Goal: Find specific page/section: Find specific page/section

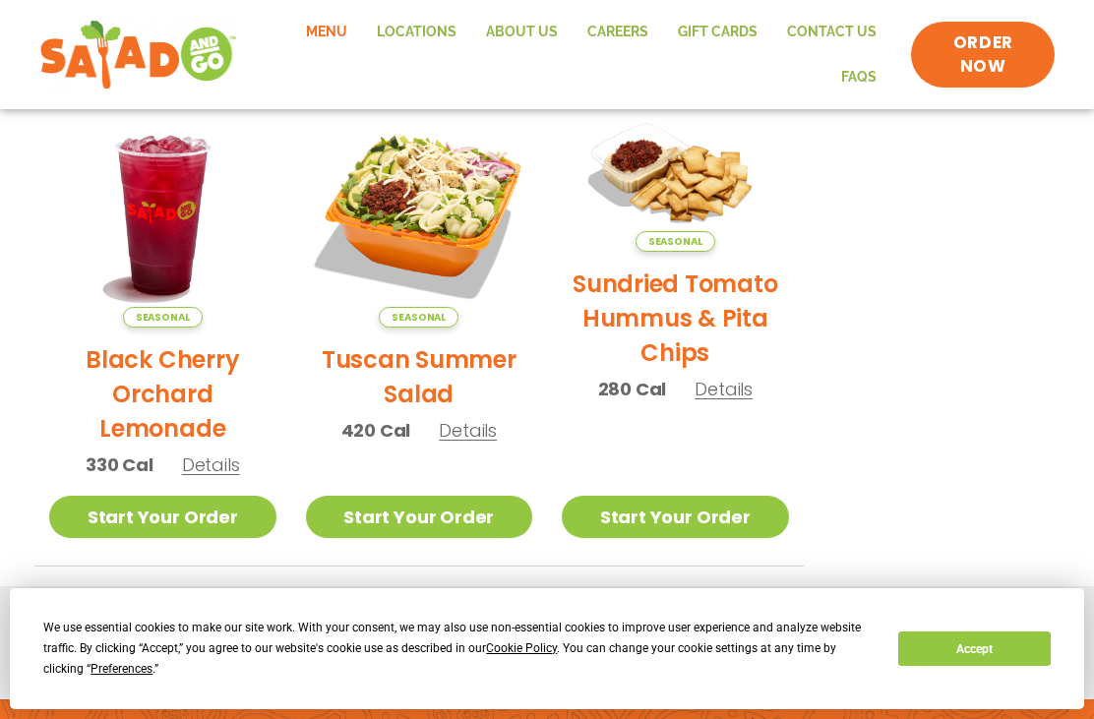
scroll to position [963, 0]
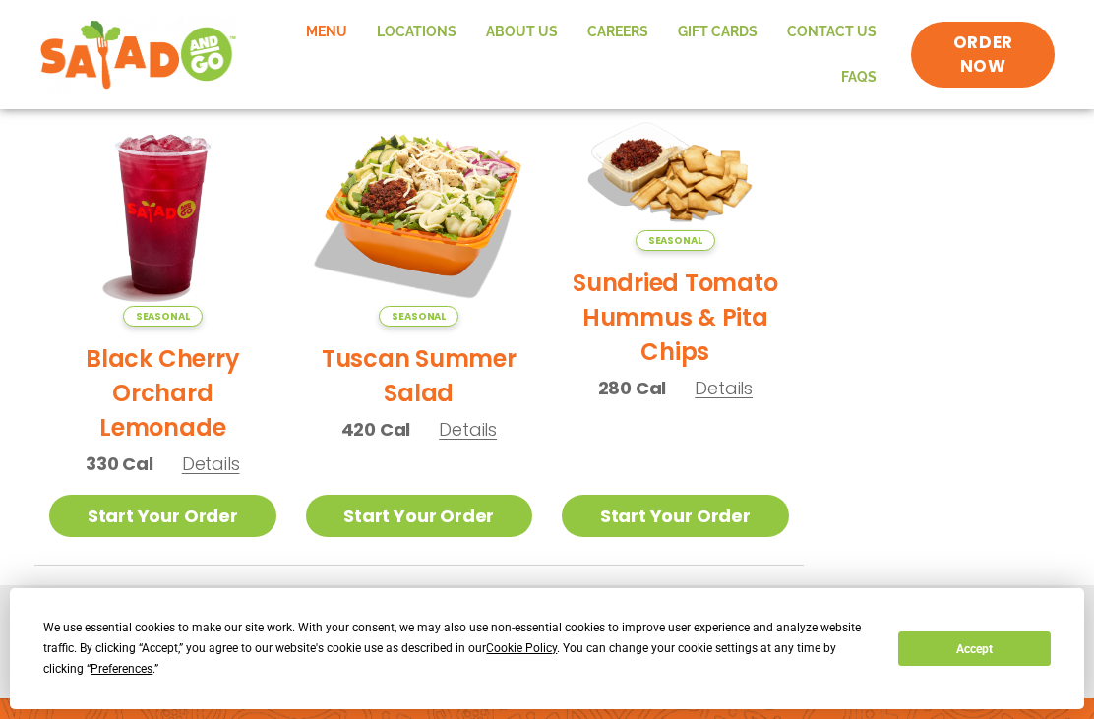
click at [464, 432] on span "Details" at bounding box center [468, 429] width 58 height 25
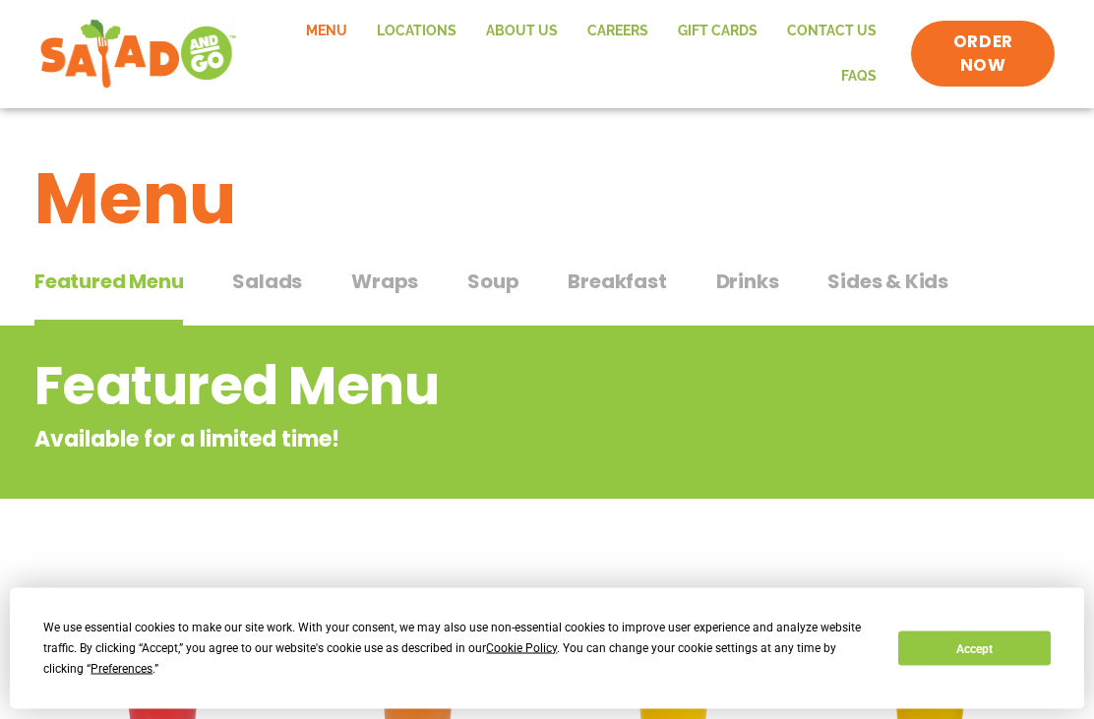
scroll to position [0, 0]
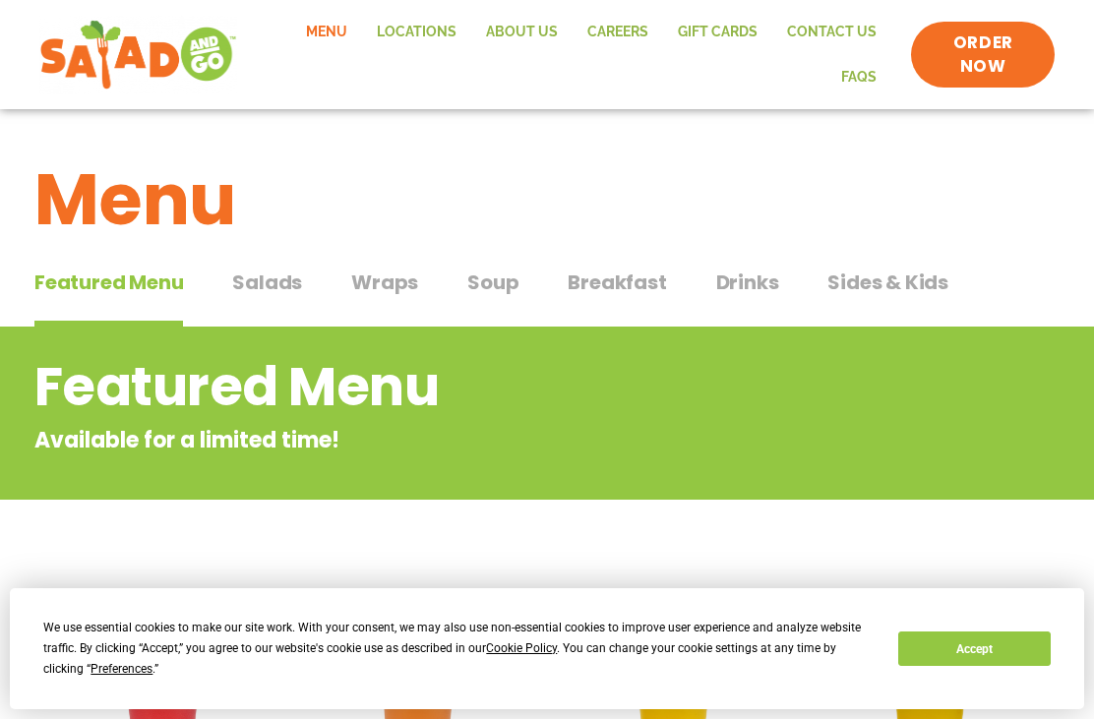
click at [277, 288] on span "Salads" at bounding box center [267, 283] width 70 height 30
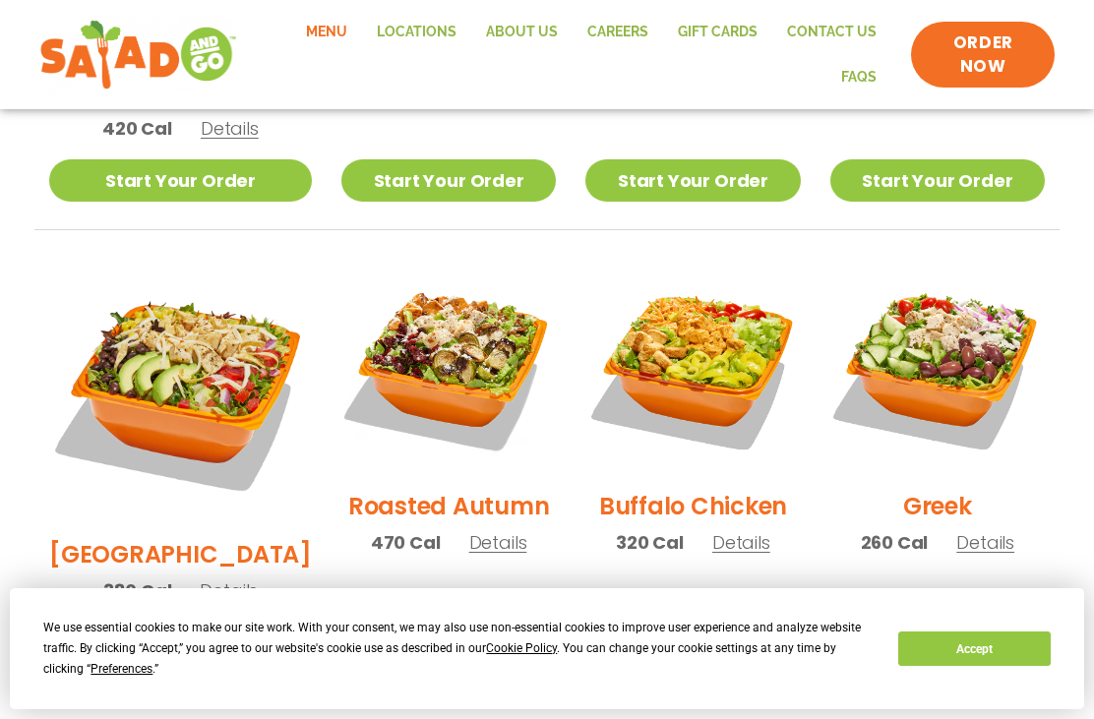
scroll to position [902, 0]
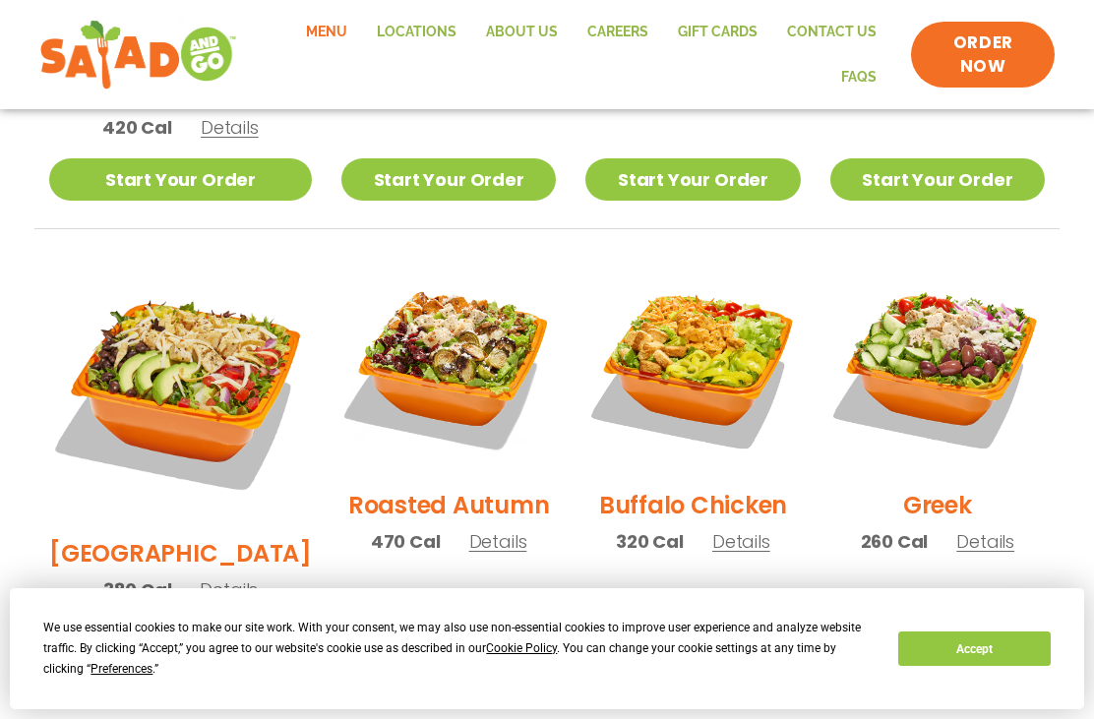
click at [469, 529] on span "Details" at bounding box center [498, 541] width 58 height 25
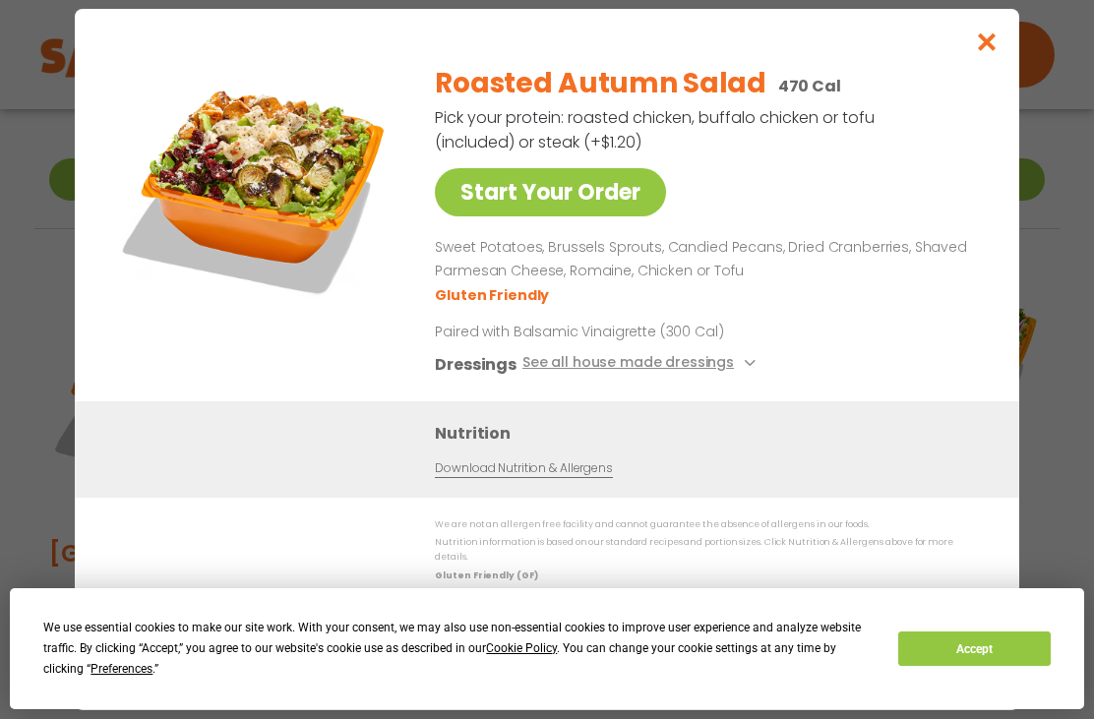
click at [353, 314] on img at bounding box center [257, 186] width 276 height 276
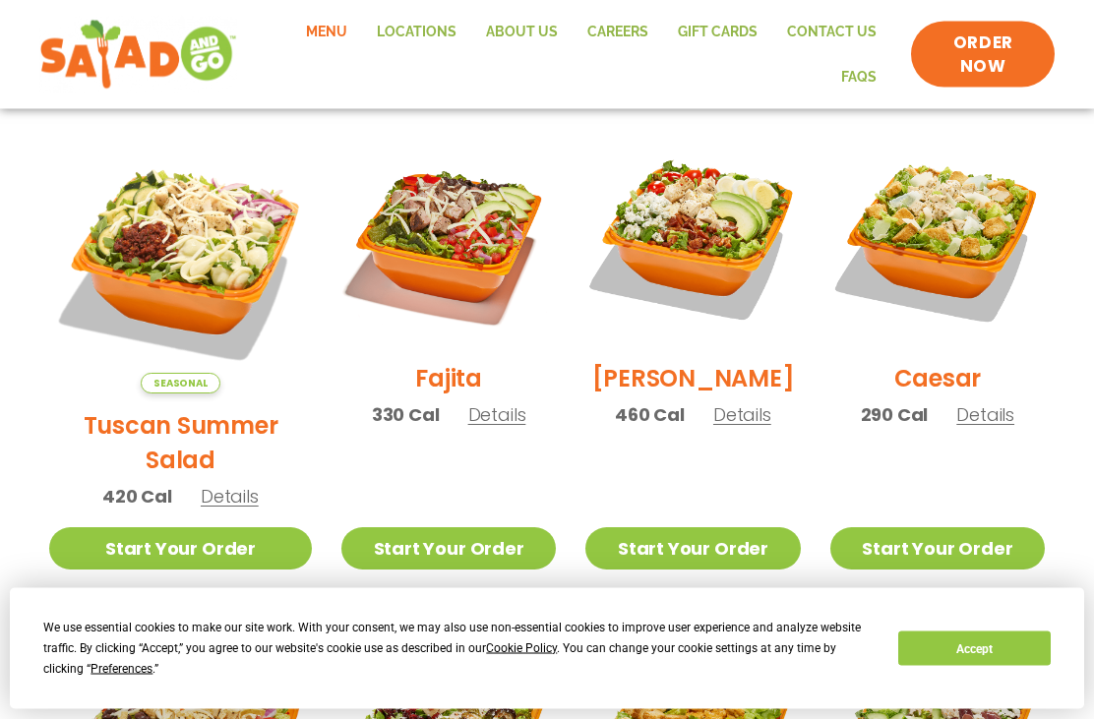
scroll to position [535, 0]
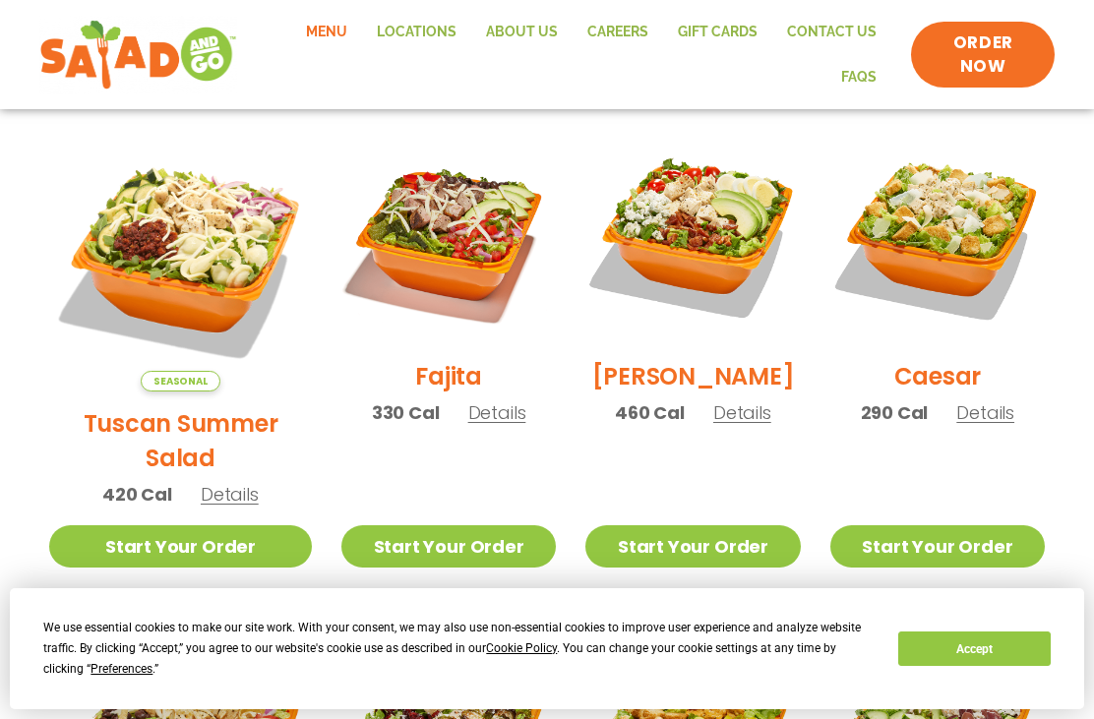
click at [468, 414] on span "Details" at bounding box center [497, 413] width 58 height 25
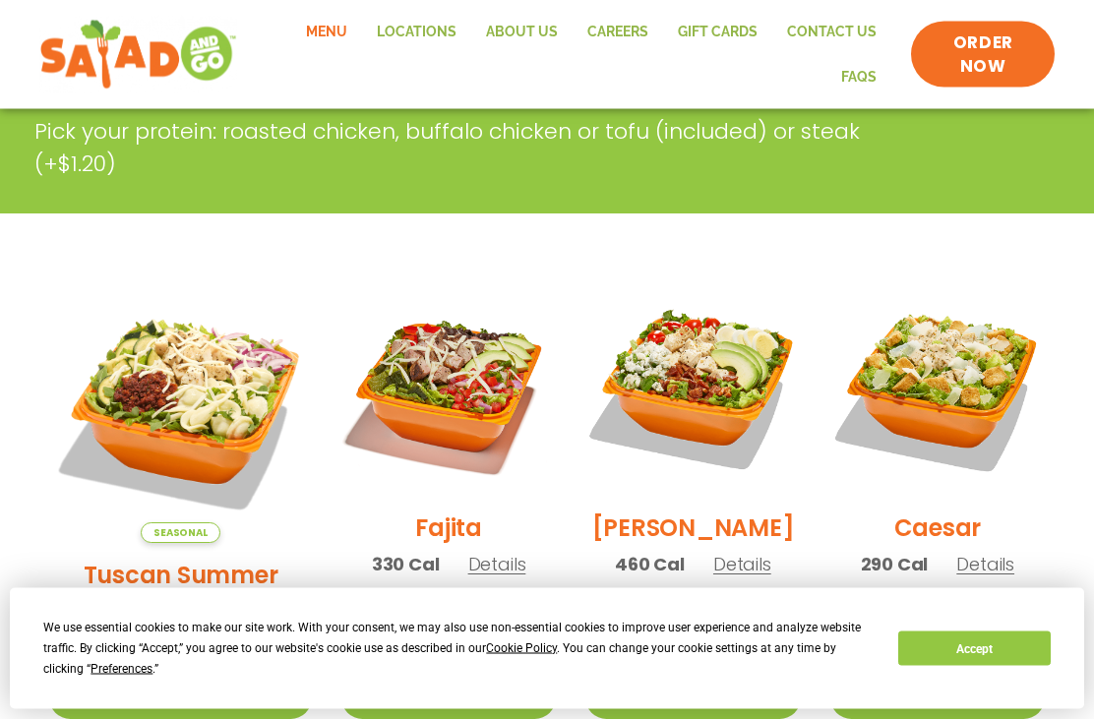
scroll to position [368, 0]
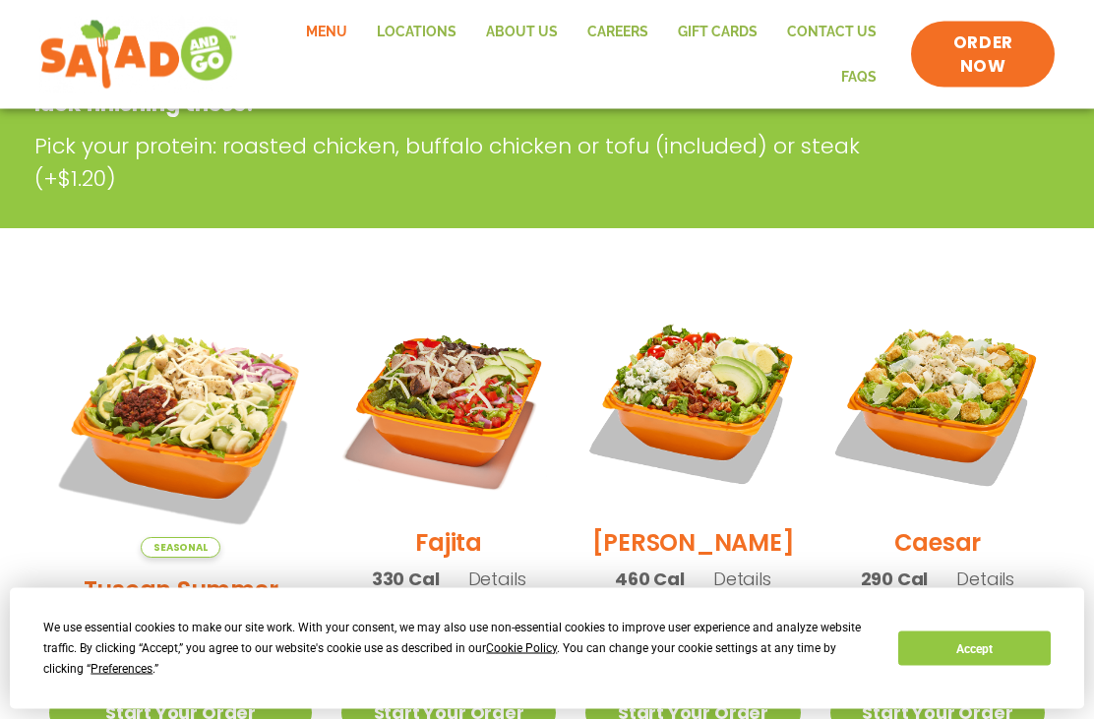
click at [437, 37] on link "Locations" at bounding box center [416, 32] width 109 height 45
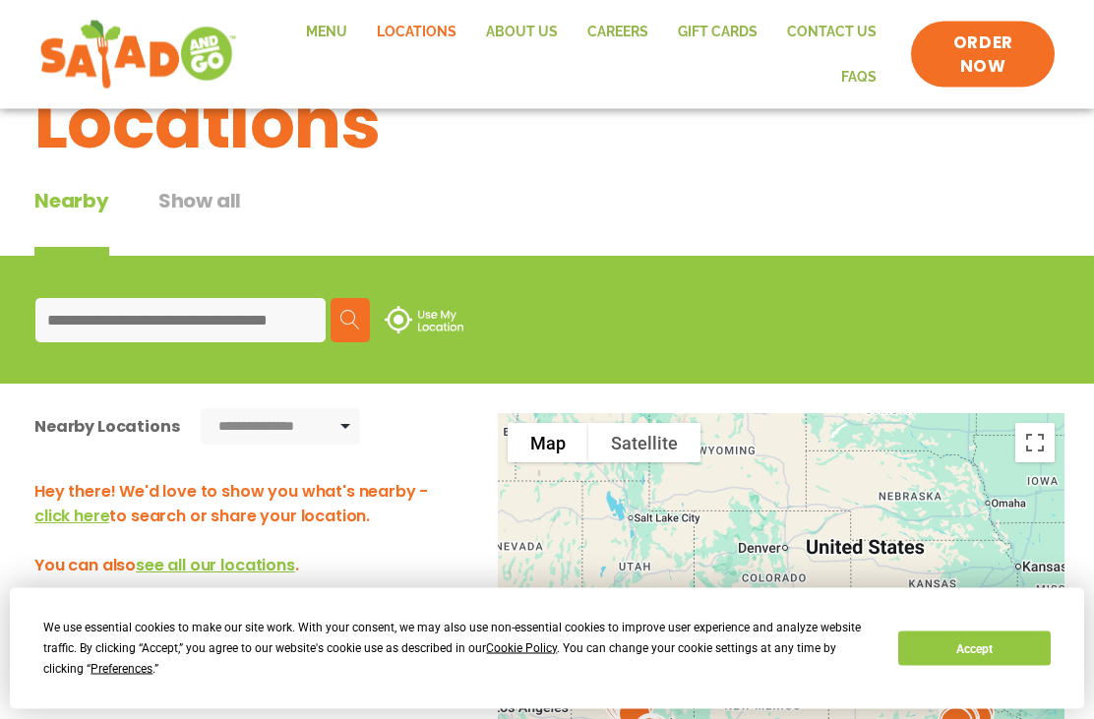
scroll to position [81, 0]
click at [96, 330] on input at bounding box center [180, 320] width 290 height 44
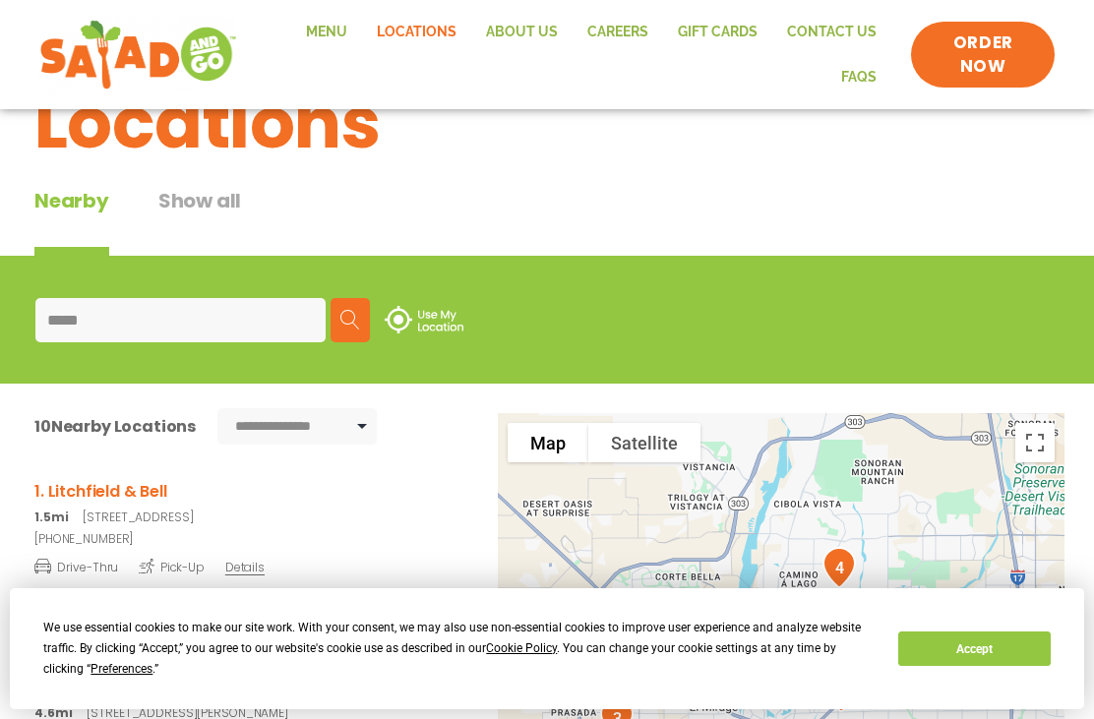
type input "*****"
click at [360, 323] on img at bounding box center [351, 320] width 20 height 20
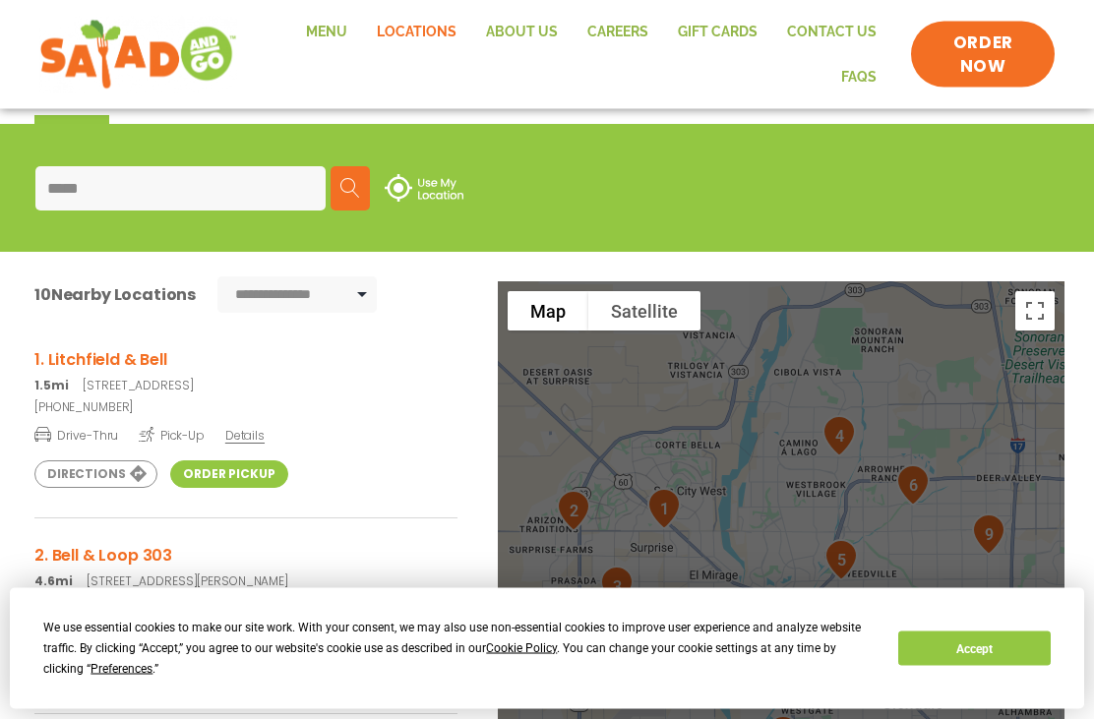
scroll to position [214, 0]
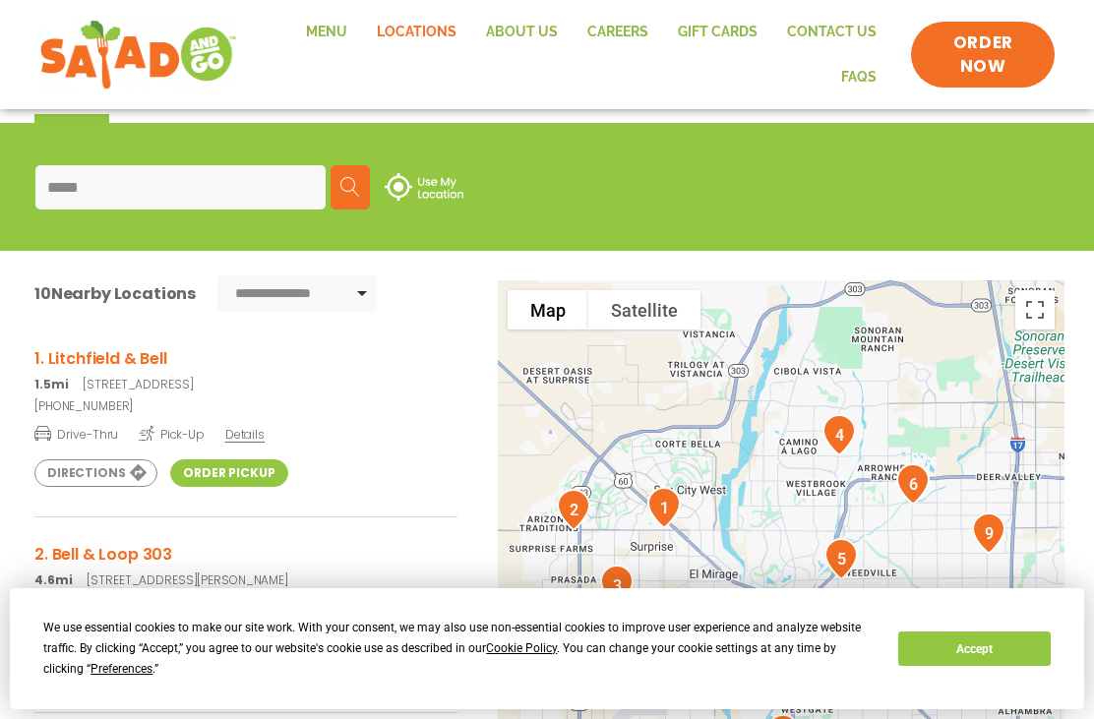
click at [118, 476] on link "Directions" at bounding box center [95, 474] width 123 height 28
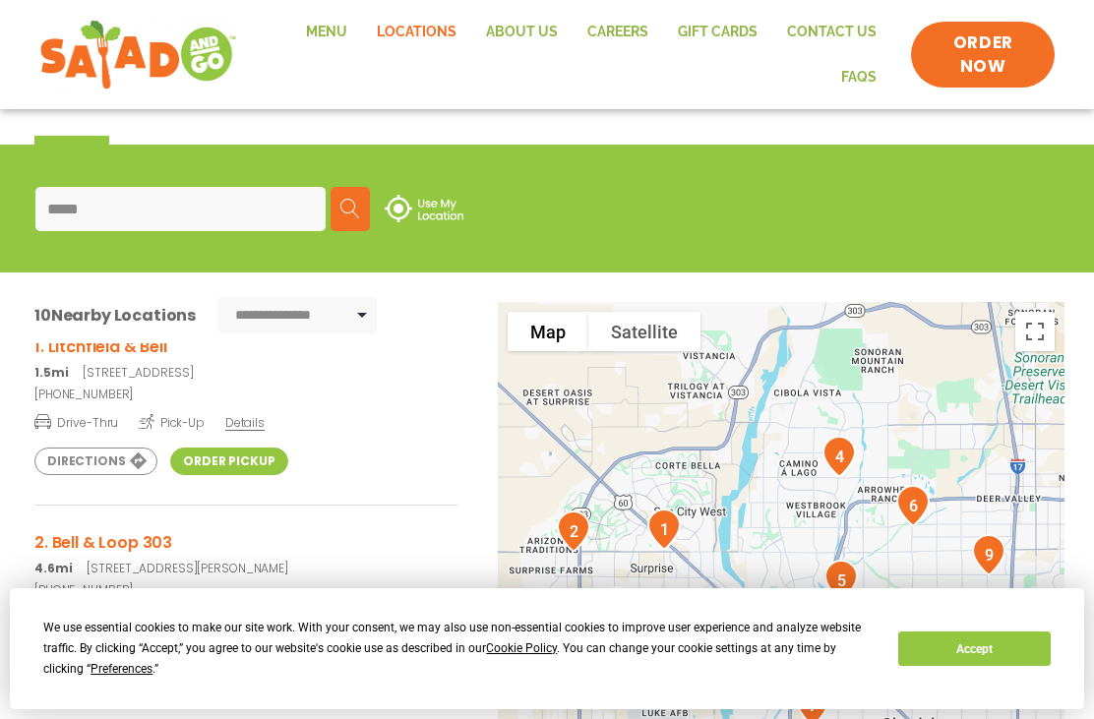
scroll to position [32, 0]
click at [49, 343] on h3 "1. Litchfield & Bell" at bounding box center [245, 348] width 423 height 25
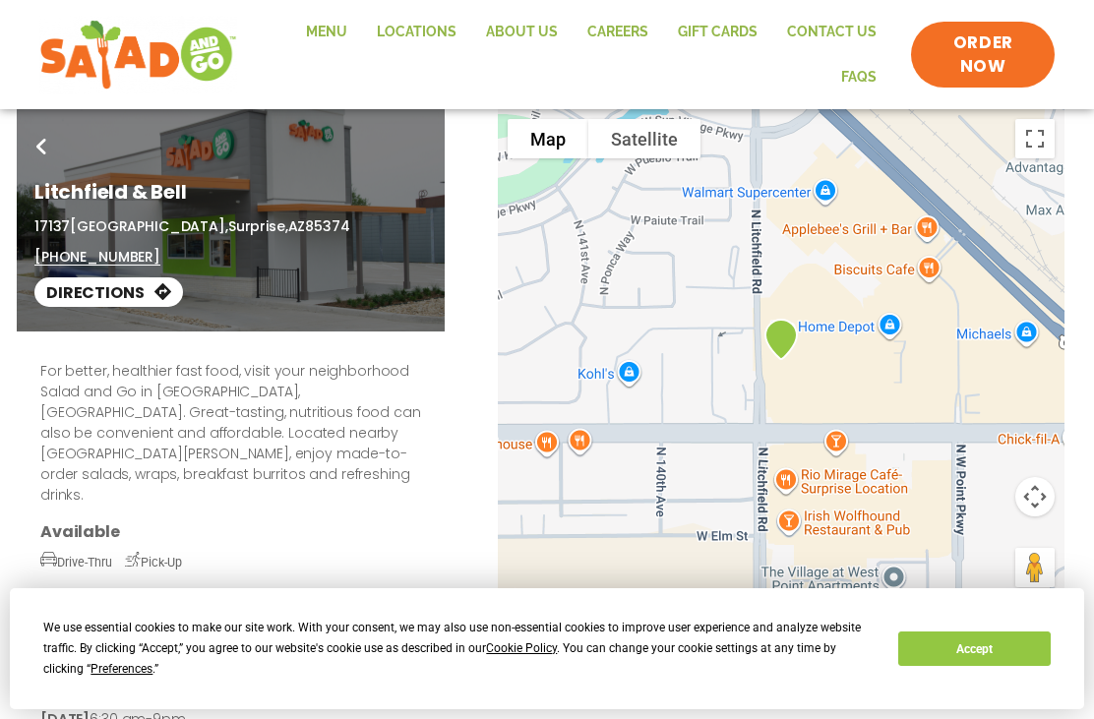
scroll to position [3, 0]
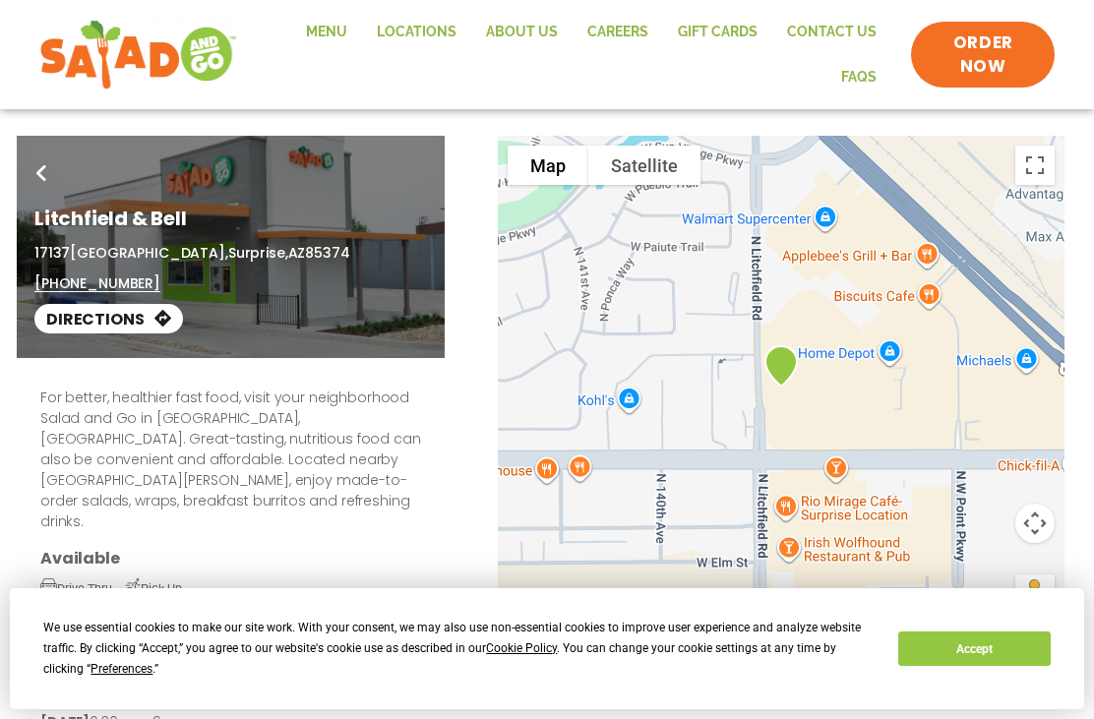
click at [496, 391] on div "For better, healthier fast food, visit your neighborhood Salad and Go in [GEOGR…" at bounding box center [547, 659] width 1073 height 603
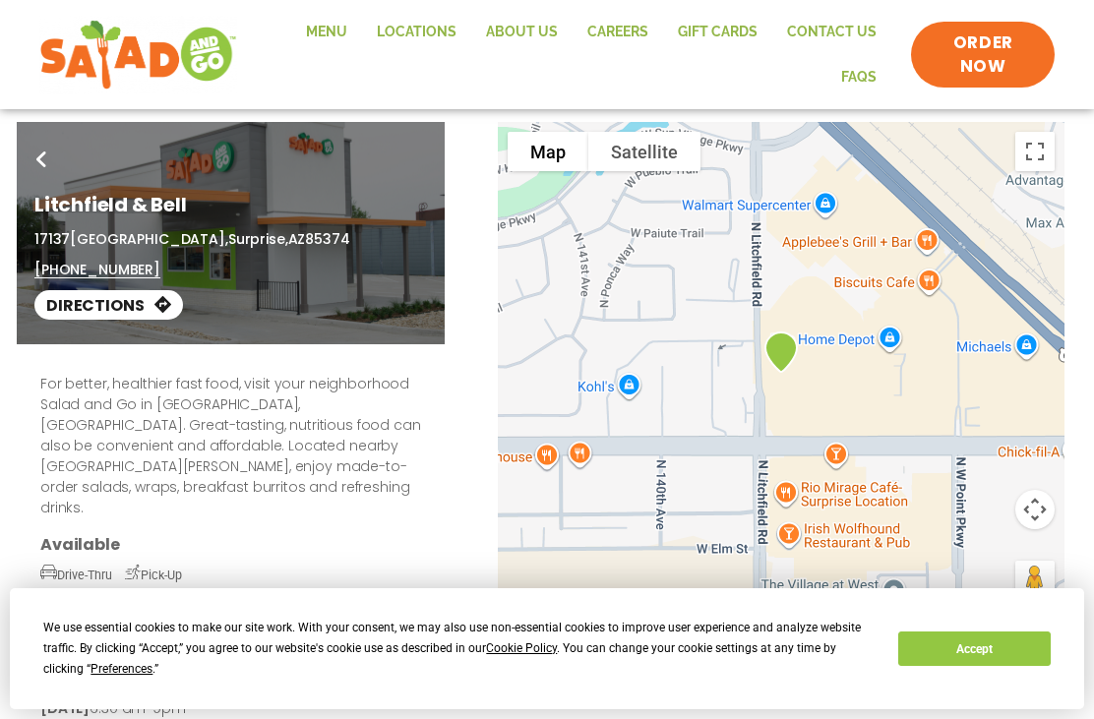
scroll to position [0, 0]
